Goal: Information Seeking & Learning: Learn about a topic

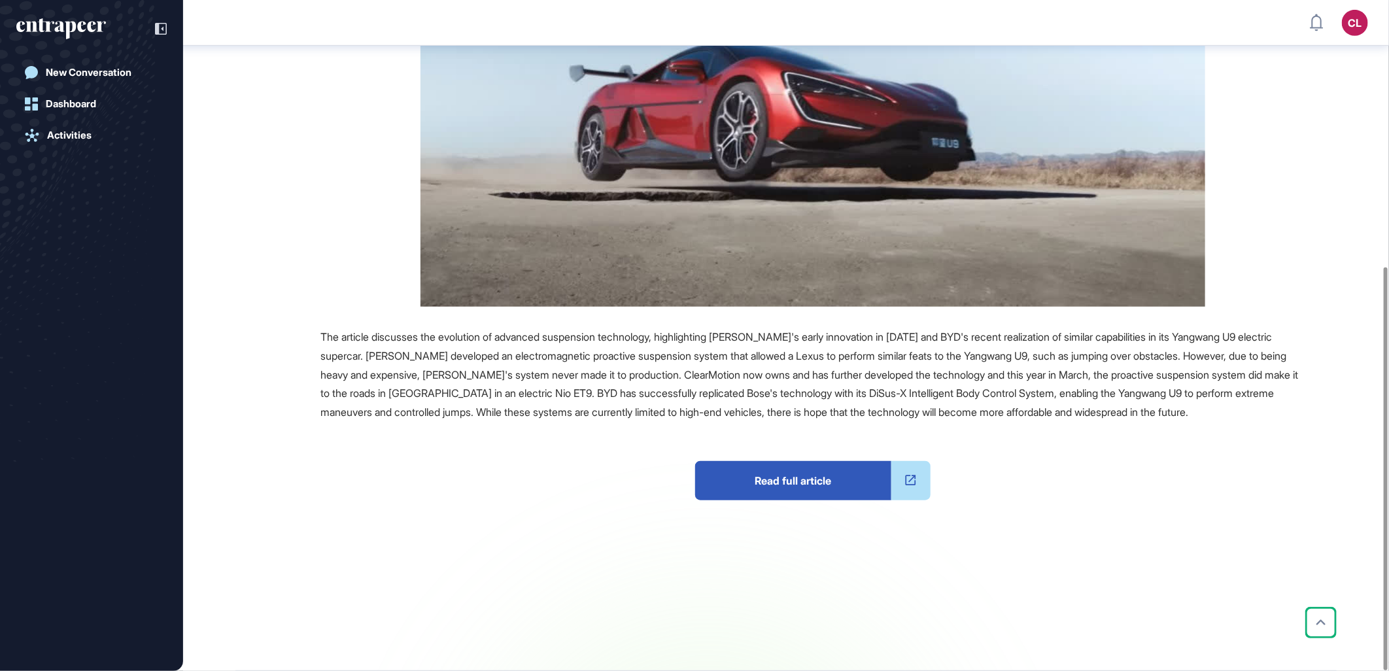
scroll to position [443, 0]
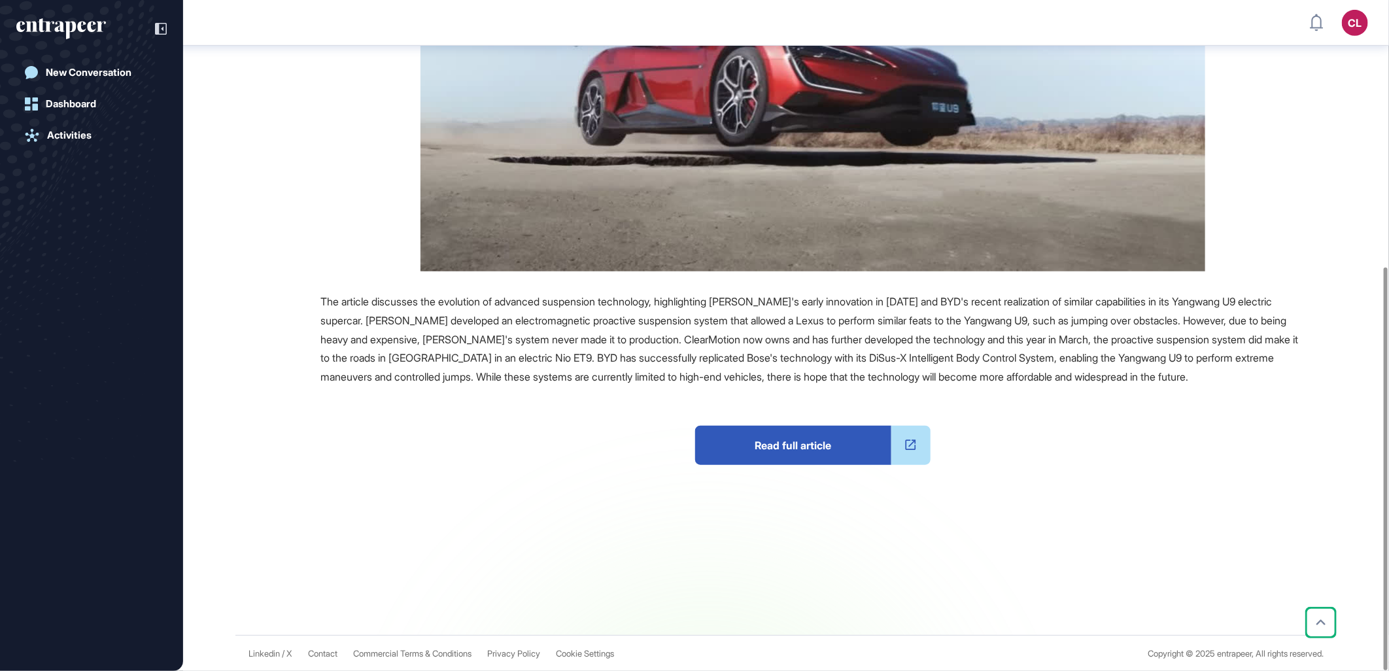
click at [786, 441] on span "Read full article" at bounding box center [793, 445] width 196 height 39
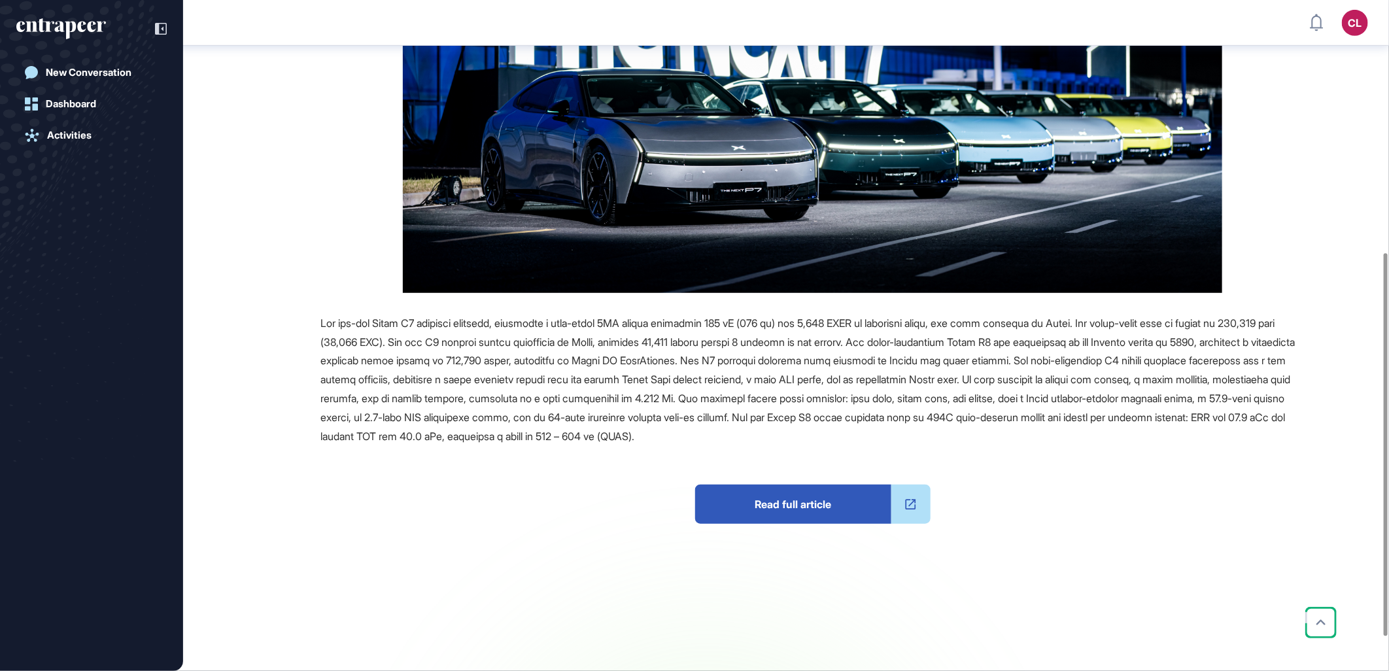
scroll to position [501, 0]
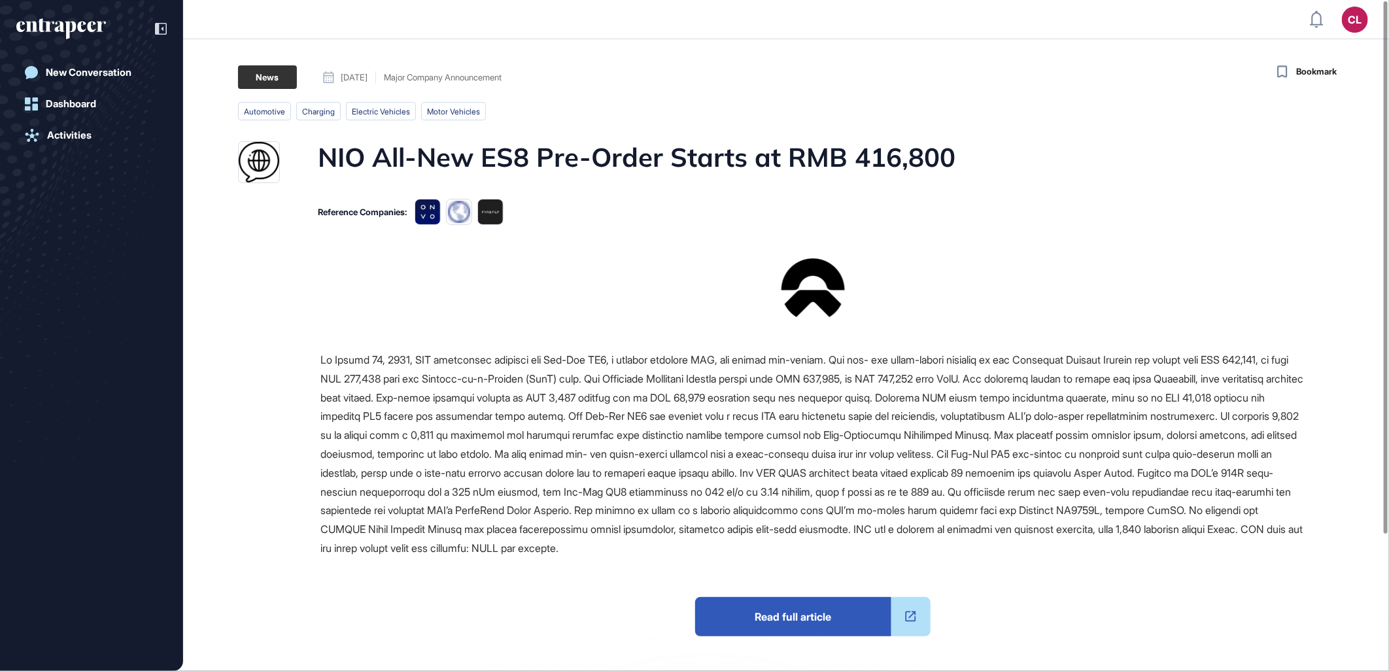
click at [786, 542] on span at bounding box center [811, 453] width 983 height 201
click at [776, 617] on span "Read full article" at bounding box center [793, 616] width 196 height 39
